Goal: Information Seeking & Learning: Learn about a topic

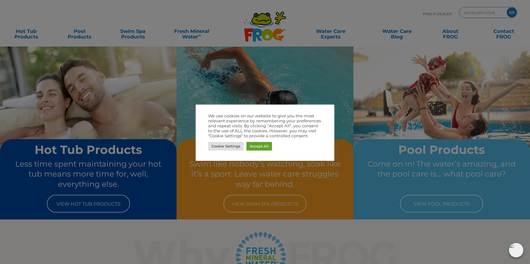
click at [258, 155] on div "We use cookies on our website to give you the most relevant experience by remem…" at bounding box center [265, 133] width 138 height 56
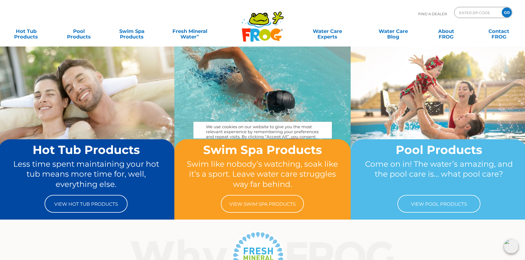
click at [265, 143] on body ".st130{clip-path:url(#SVGID_2_);fill-rule:evenodd;clip-rule:evenodd;fill:#C3CC0…" at bounding box center [262, 130] width 525 height 260
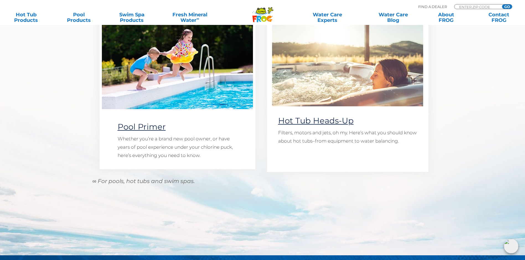
scroll to position [471, 0]
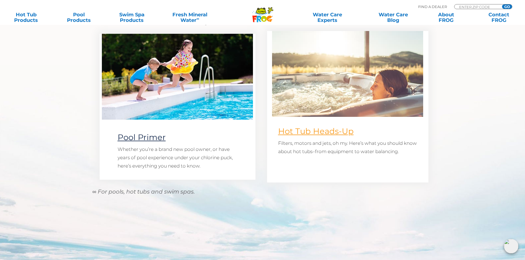
click at [332, 130] on link "Hot Tub Heads-Up" at bounding box center [316, 131] width 76 height 10
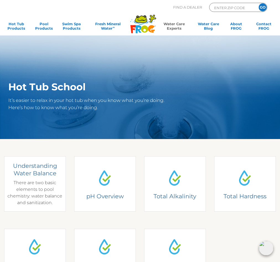
click at [49, 200] on div "Understanding Water Balance There are two basic elements to pool chemistry: wat…" at bounding box center [34, 184] width 55 height 44
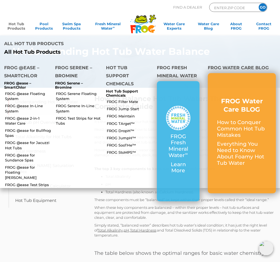
click at [22, 26] on link "Hot Tub Products" at bounding box center [17, 27] width 22 height 11
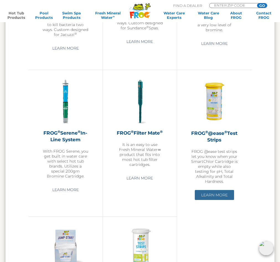
scroll to position [942, 0]
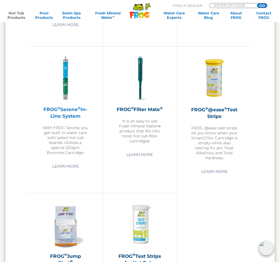
click at [70, 110] on h2 "FROG ® Serene ® In-Line System" at bounding box center [65, 112] width 47 height 13
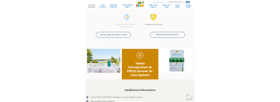
scroll to position [222, 0]
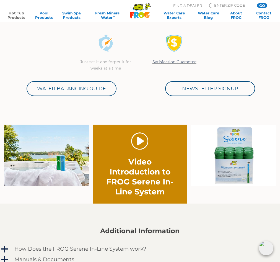
click at [148, 139] on link "." at bounding box center [139, 140] width 17 height 17
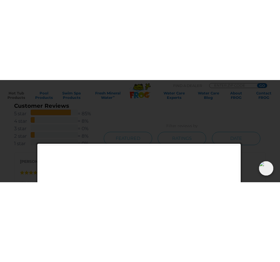
scroll to position [560, 0]
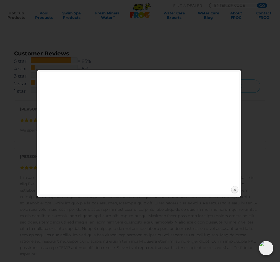
click at [234, 192] on link "Close" at bounding box center [235, 190] width 8 height 8
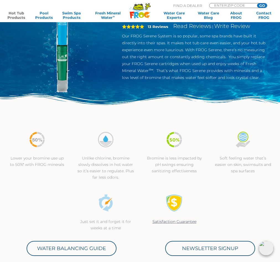
scroll to position [0, 0]
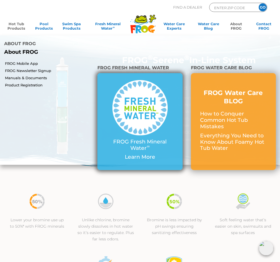
click at [133, 103] on img at bounding box center [139, 107] width 55 height 55
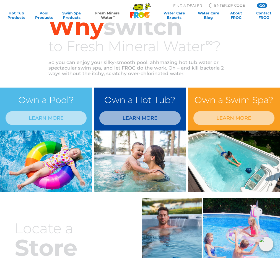
scroll to position [332, 0]
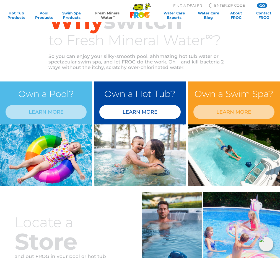
click at [138, 115] on link "LEARN MORE" at bounding box center [139, 112] width 81 height 14
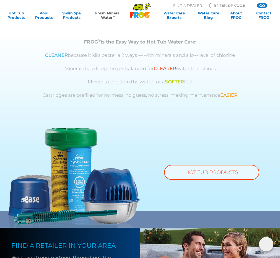
scroll to position [277, 0]
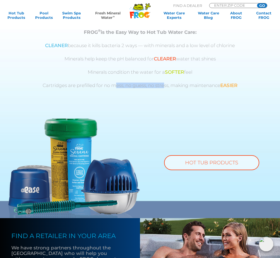
drag, startPoint x: 113, startPoint y: 118, endPoint x: 165, endPoint y: 112, distance: 51.6
click at [165, 112] on div "FROG ® is the Easy Way to Hot Tub Water Care: CLEANER because it kills bacteria…" at bounding box center [140, 73] width 275 height 89
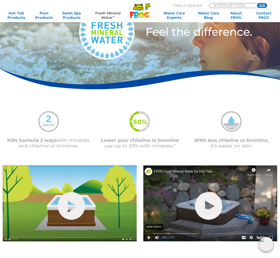
scroll to position [28, 0]
